Goal: Information Seeking & Learning: Learn about a topic

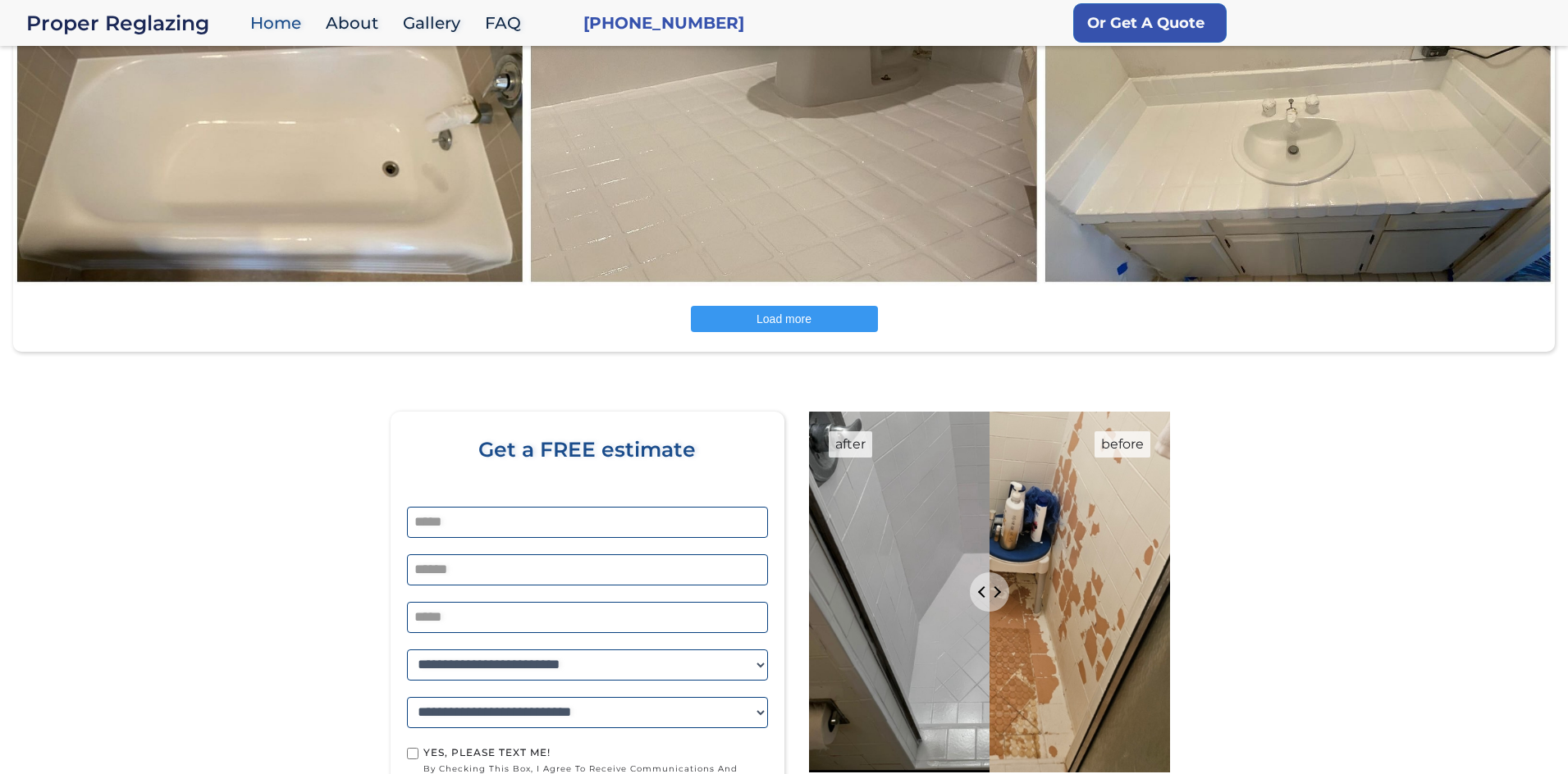
scroll to position [2618, 0]
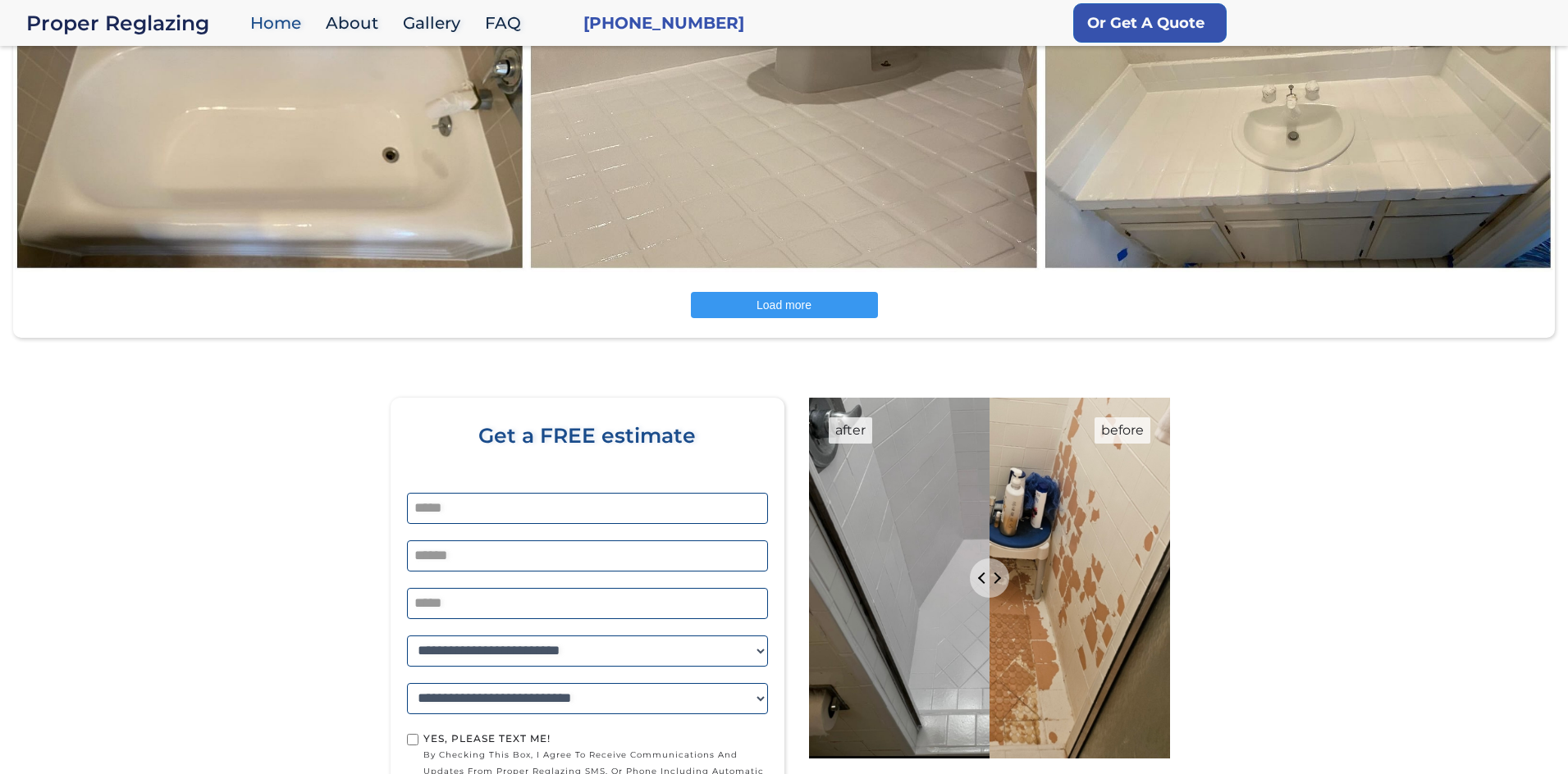
click at [818, 308] on button "Load more" at bounding box center [784, 305] width 187 height 26
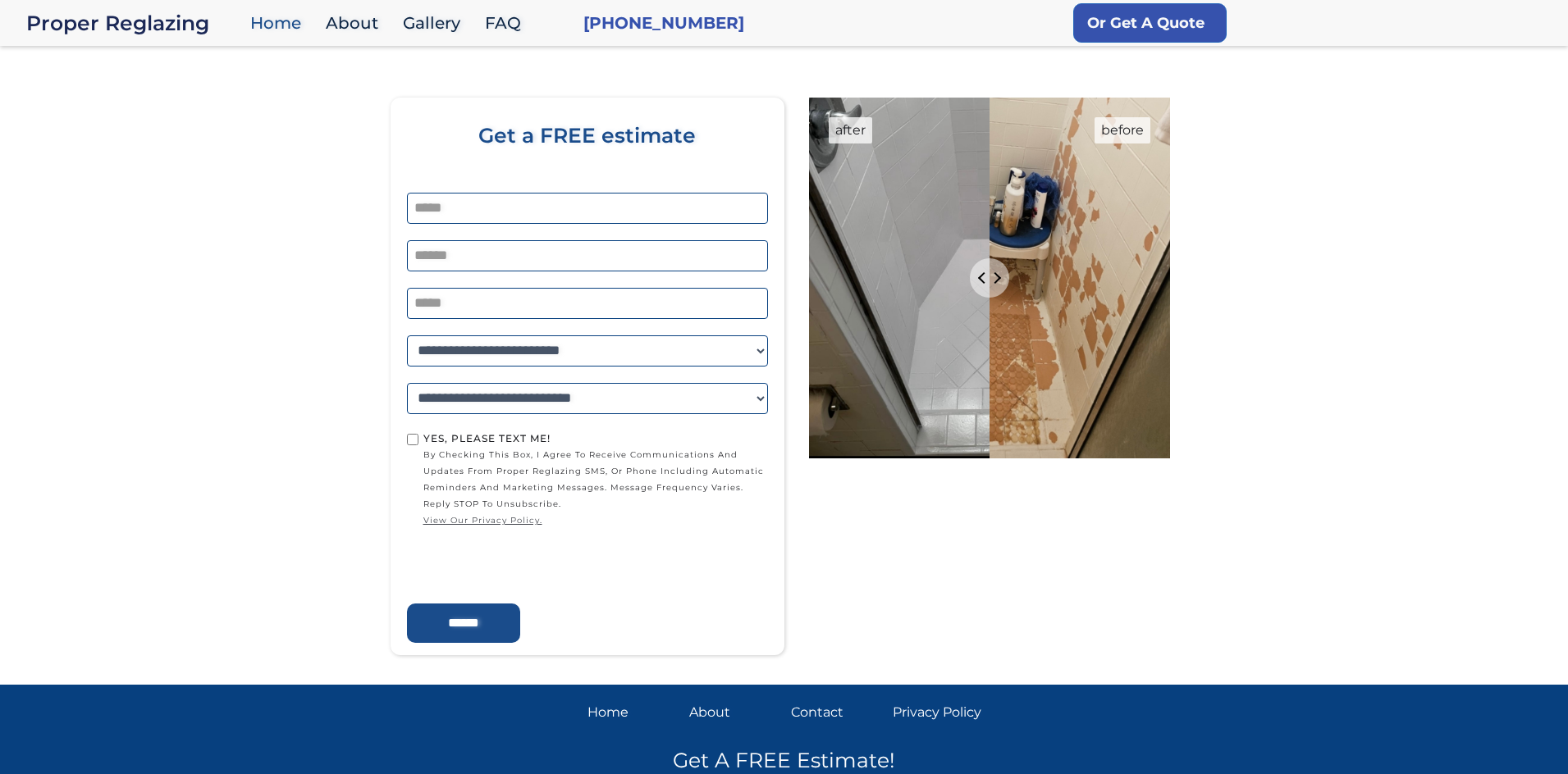
scroll to position [3362, 0]
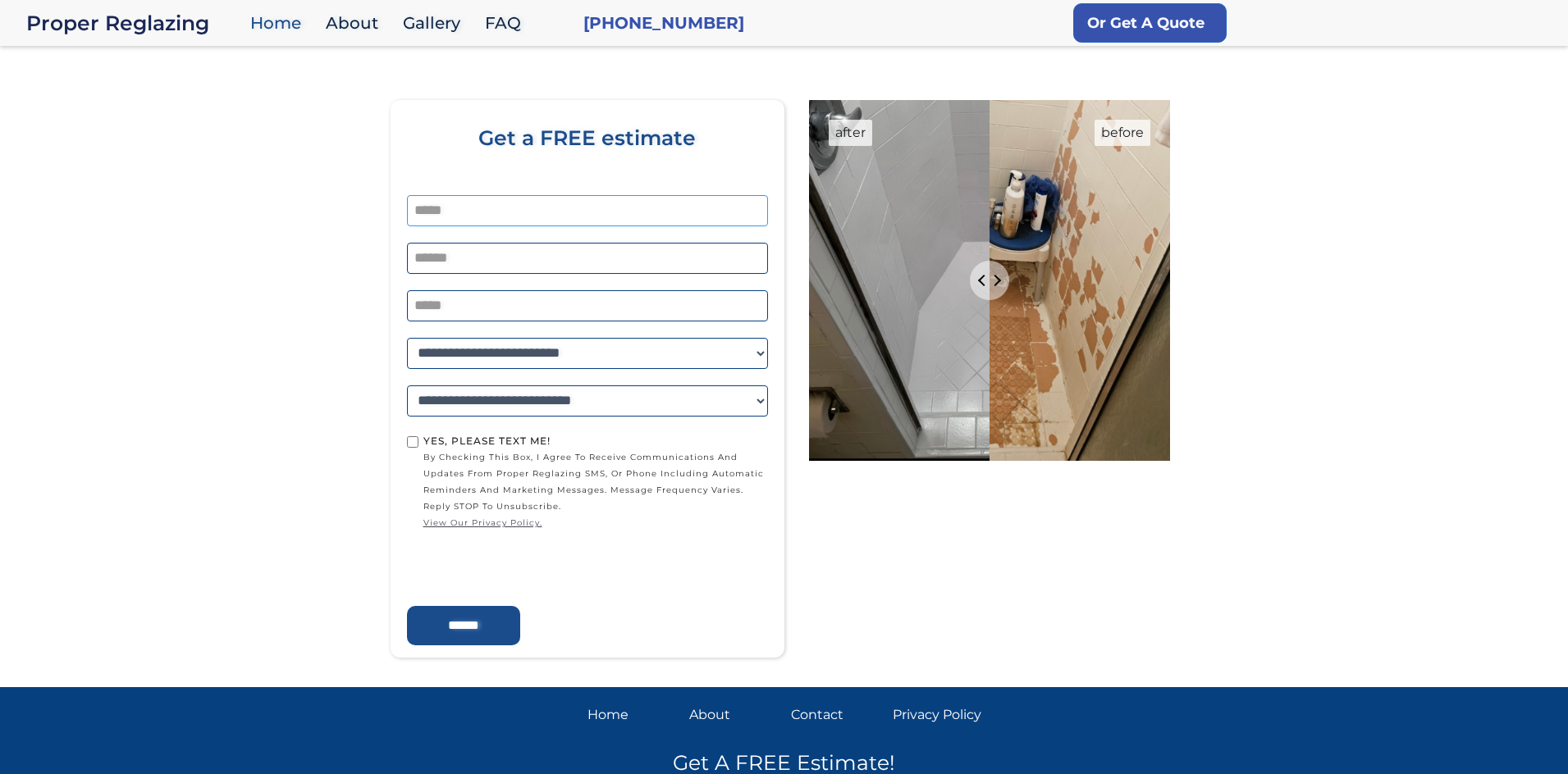
click at [460, 212] on input "Home page form" at bounding box center [587, 211] width 361 height 31
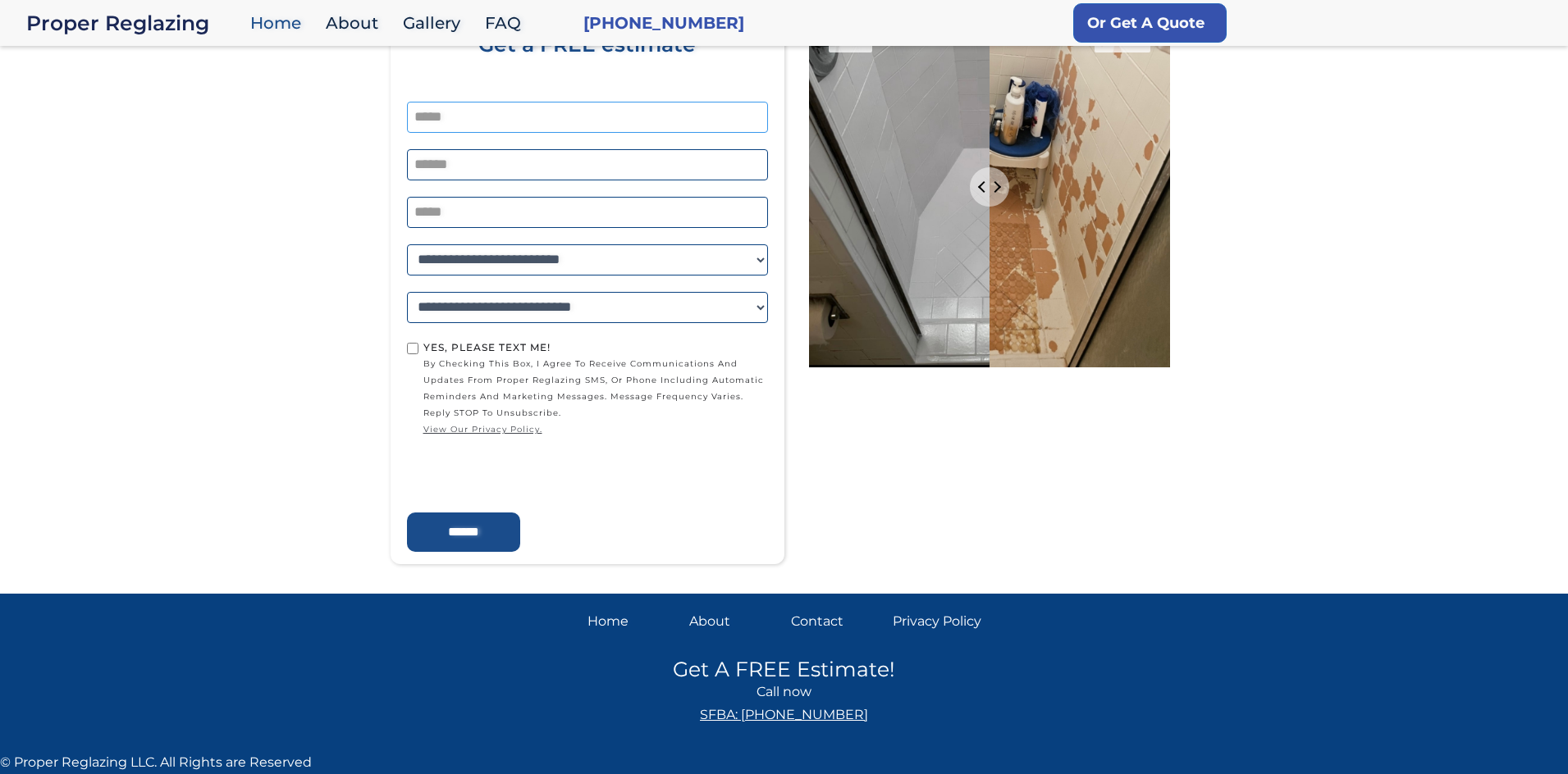
scroll to position [3081, 0]
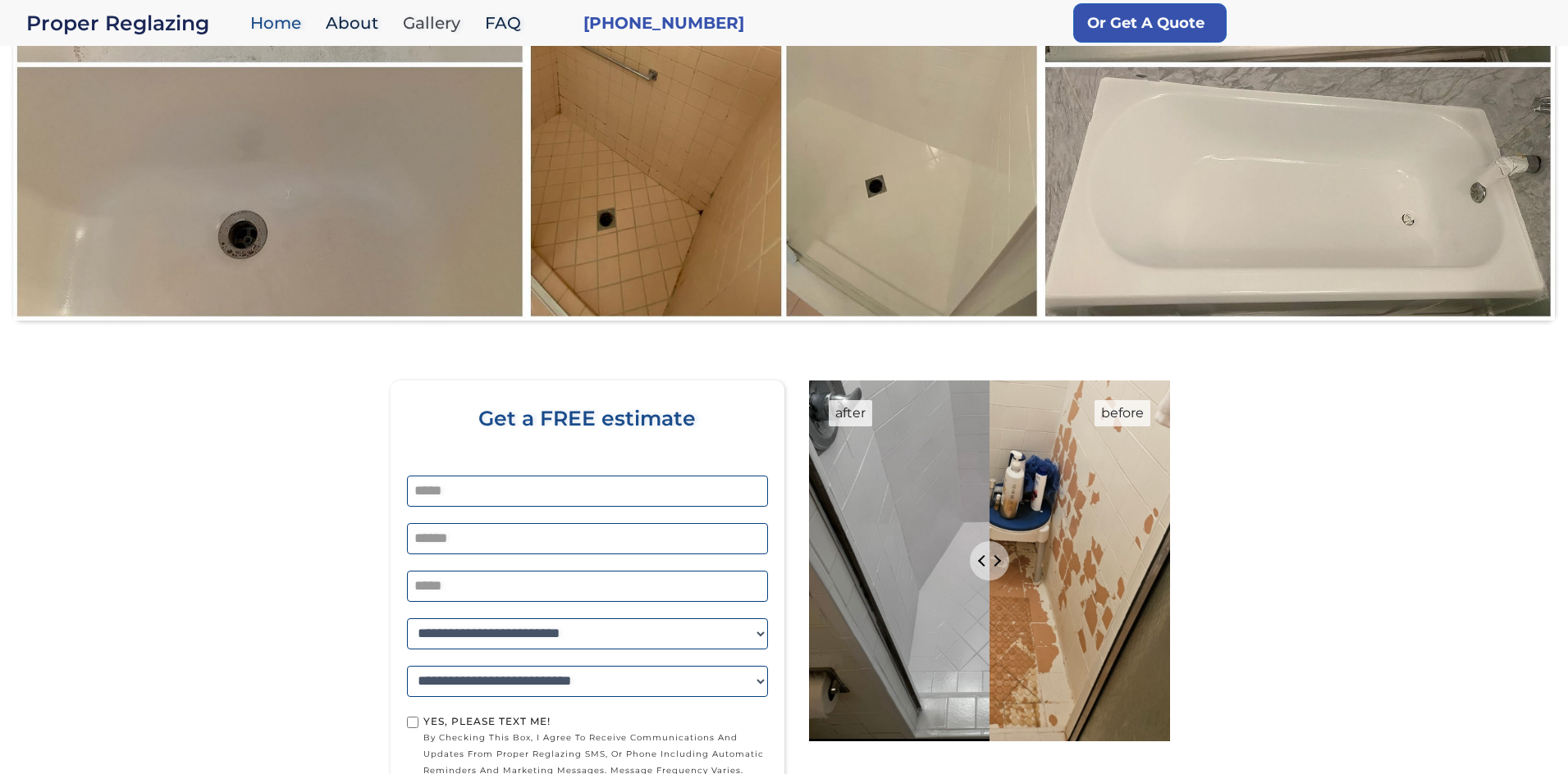
click at [428, 25] on link "Gallery" at bounding box center [435, 23] width 82 height 36
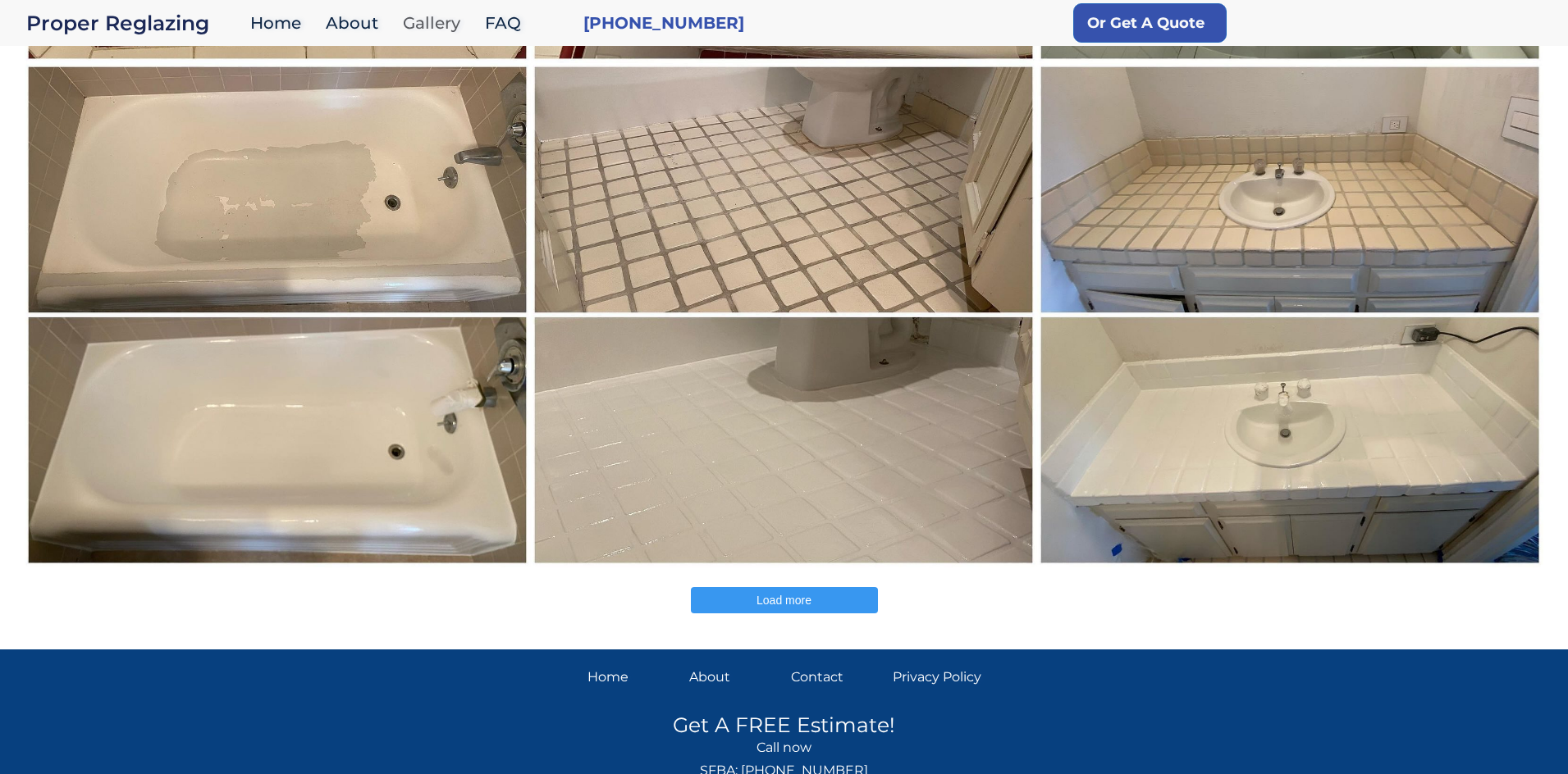
scroll to position [654, 0]
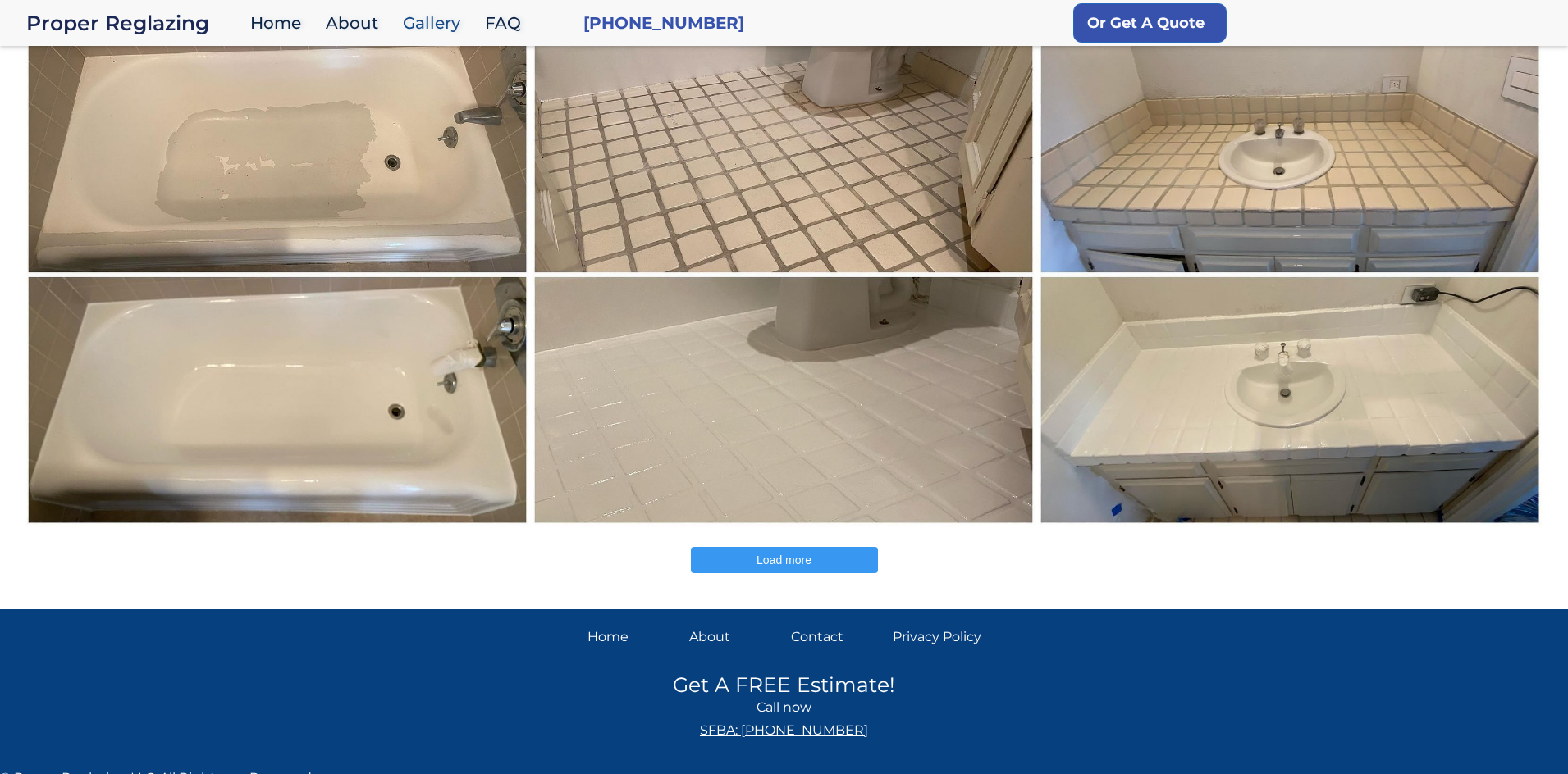
click at [757, 565] on span "Load more" at bounding box center [783, 559] width 55 height 13
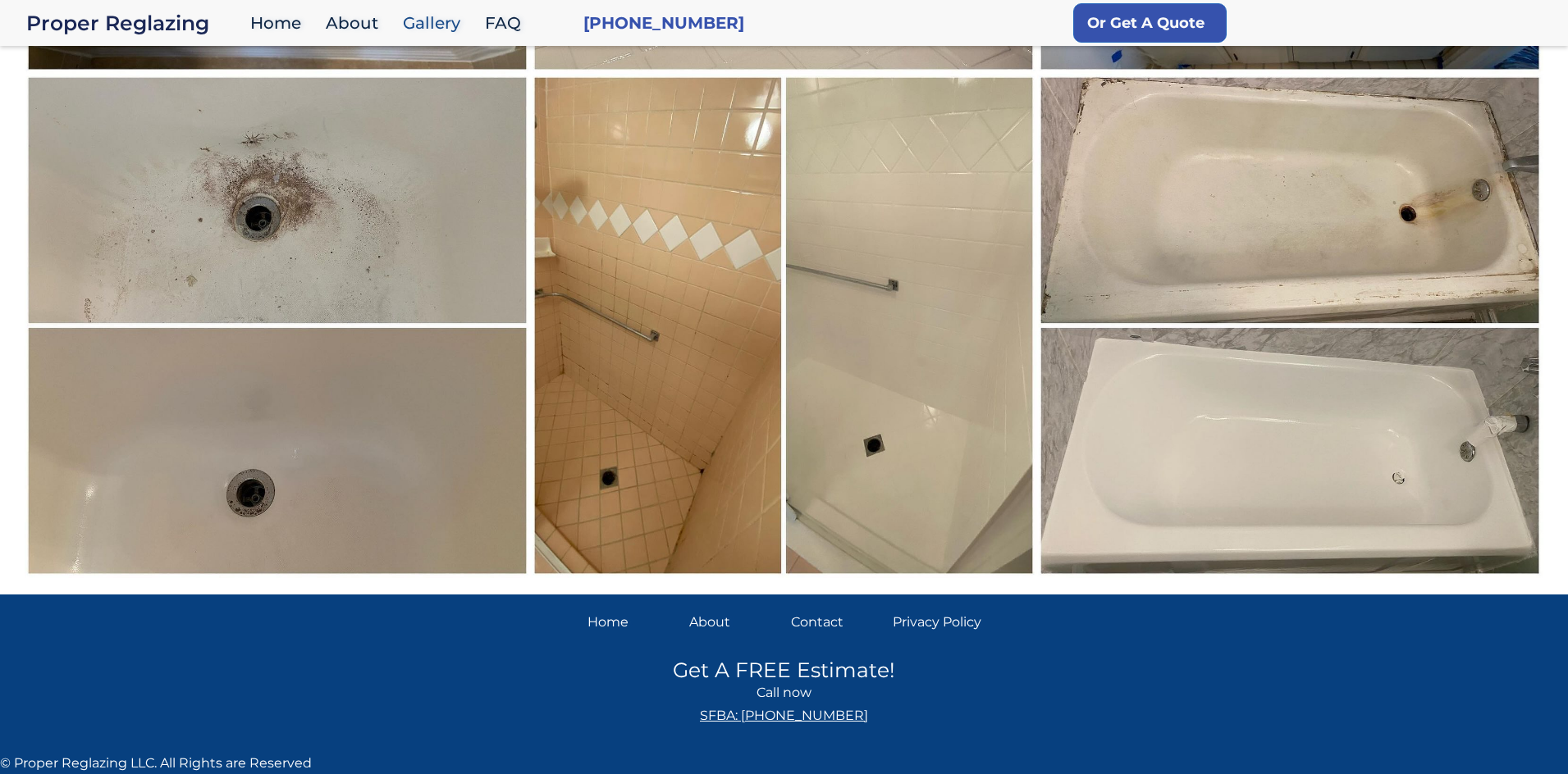
scroll to position [1108, 0]
